Goal: Information Seeking & Learning: Understand process/instructions

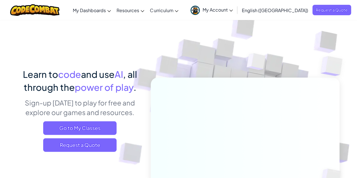
click at [233, 10] on span "My Account" at bounding box center [217, 10] width 30 height 6
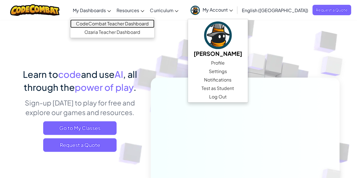
click at [135, 26] on link "CodeCombat Teacher Dashboard" at bounding box center [112, 23] width 84 height 8
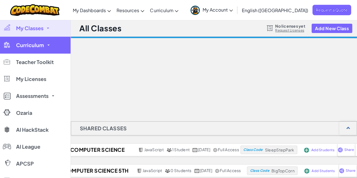
click at [23, 46] on span "Curriculum" at bounding box center [30, 45] width 28 height 5
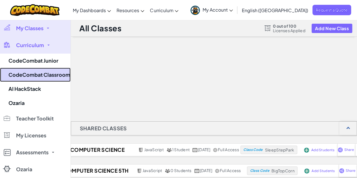
click at [45, 76] on link "CodeCombat Classroom" at bounding box center [35, 75] width 70 height 14
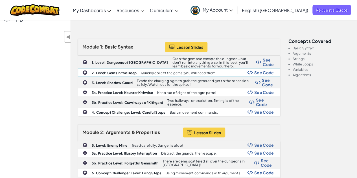
scroll to position [169, 0]
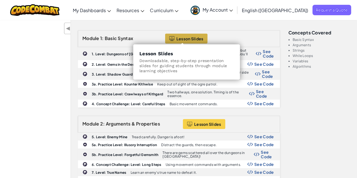
click at [198, 39] on span "Lesson Slides" at bounding box center [189, 38] width 27 height 5
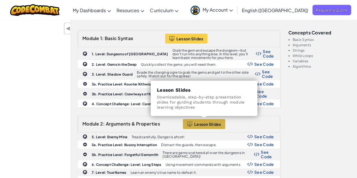
click at [206, 122] on span "Lesson Slides" at bounding box center [207, 124] width 27 height 5
